Goal: Communication & Community: Answer question/provide support

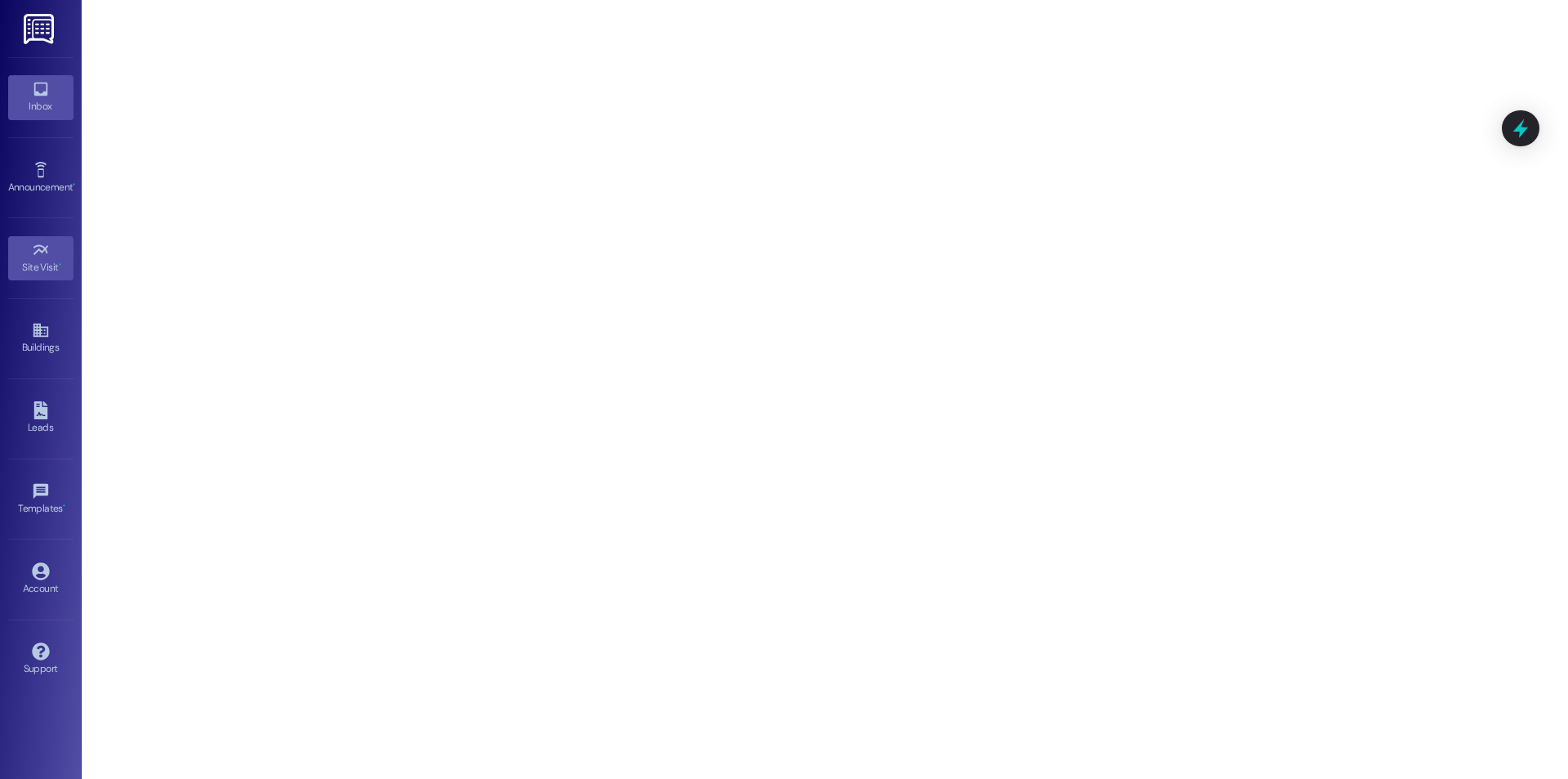
click at [48, 87] on icon at bounding box center [41, 89] width 18 height 18
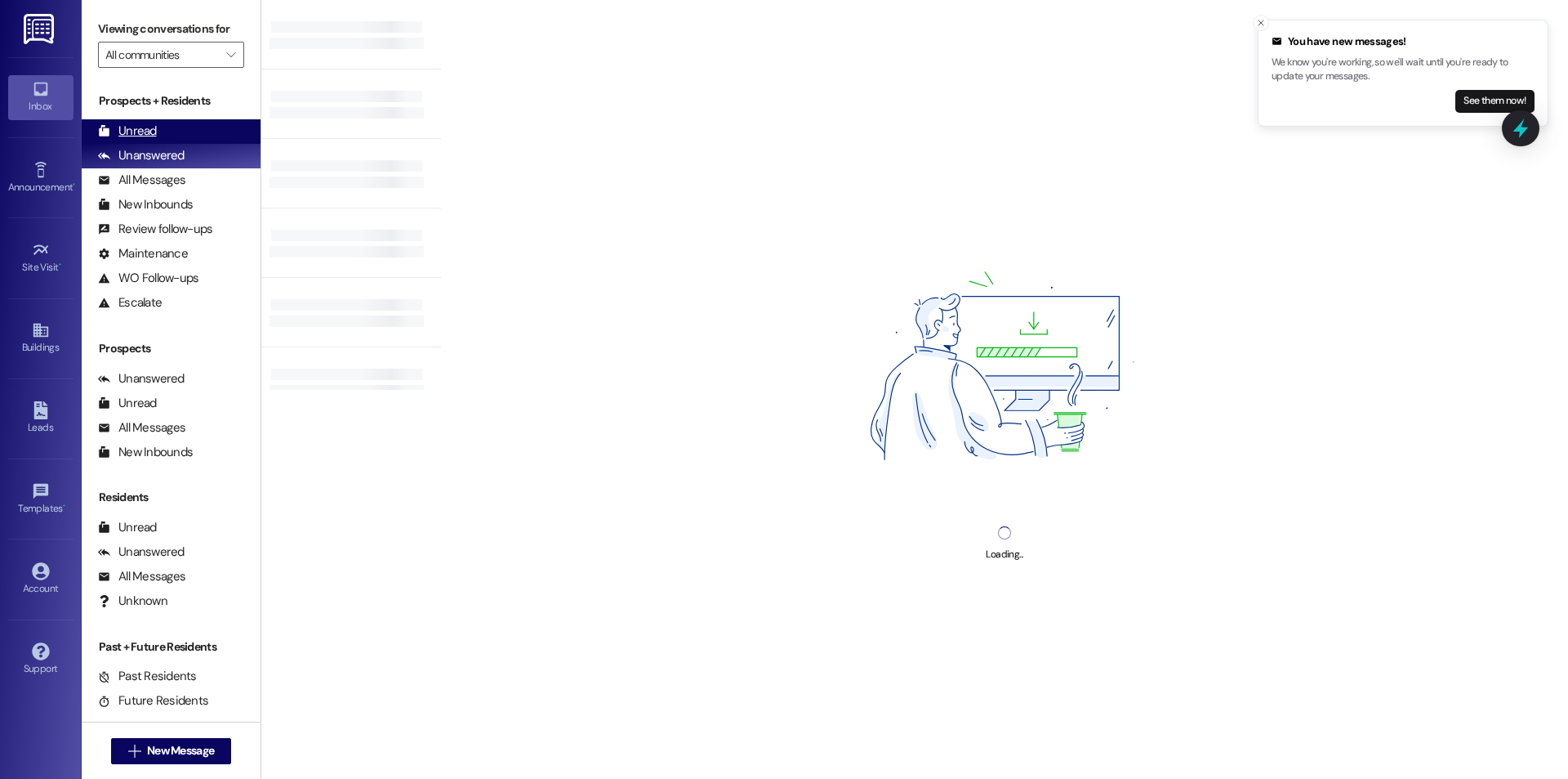
click at [141, 128] on div "Unread" at bounding box center [128, 132] width 58 height 18
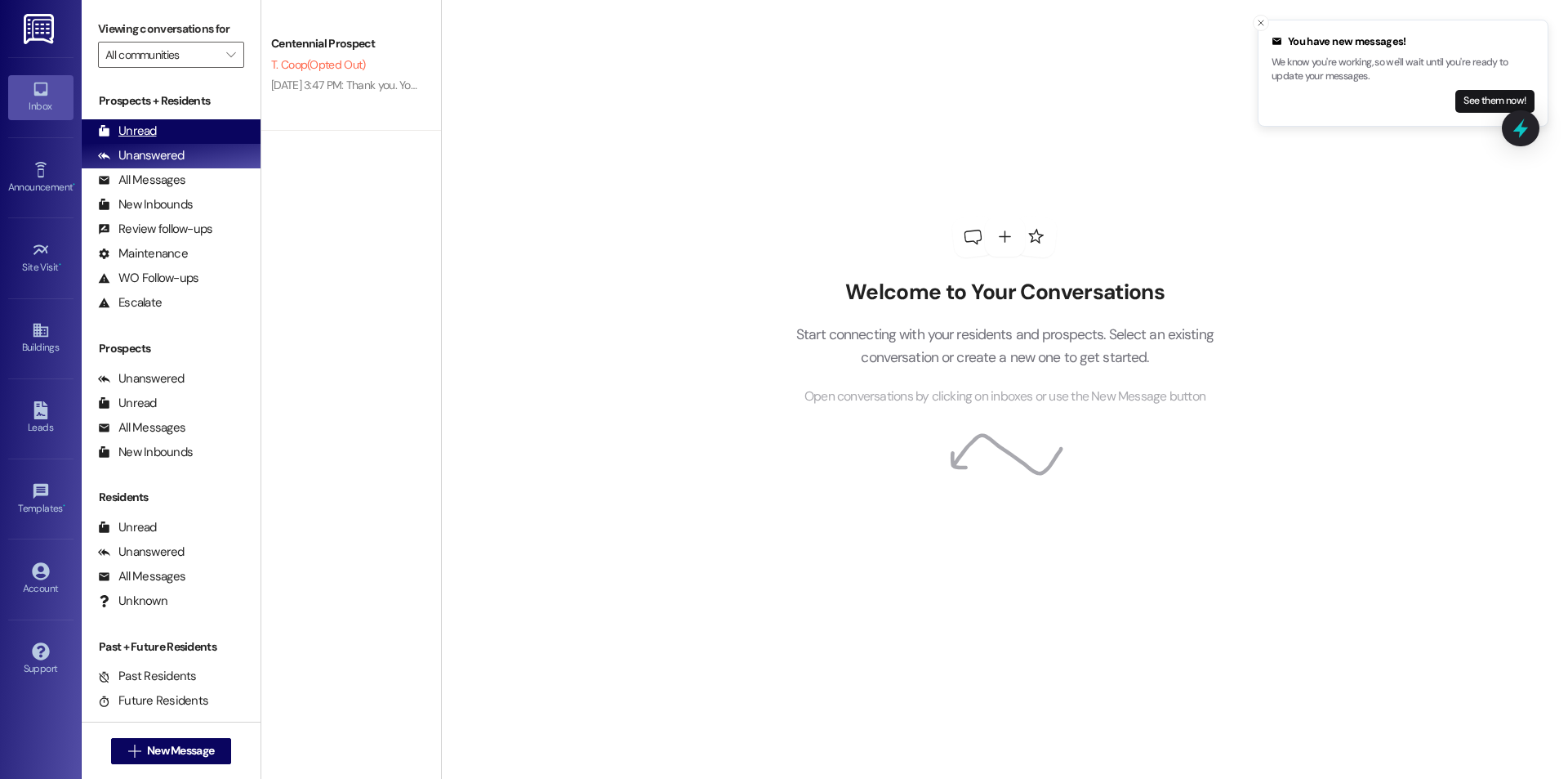
click at [178, 124] on div "Unread (0)" at bounding box center [172, 131] width 179 height 24
